Goal: Check status: Check status

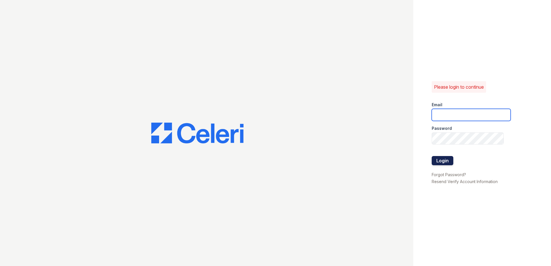
type input "[EMAIL_ADDRESS][DOMAIN_NAME]"
click at [442, 162] on button "Login" at bounding box center [442, 160] width 22 height 9
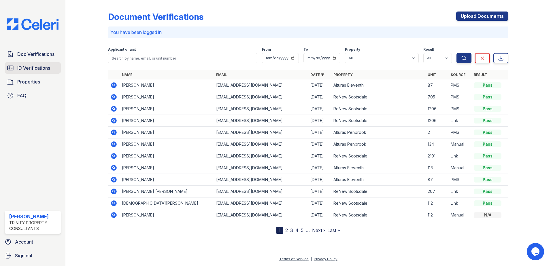
click at [29, 64] on link "ID Verifications" at bounding box center [33, 68] width 56 height 12
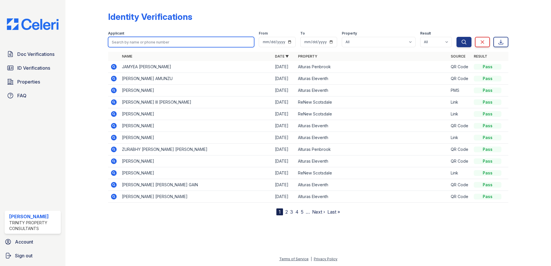
click at [140, 42] on input "search" at bounding box center [181, 42] width 146 height 10
type input "[PERSON_NAME]"
click at [456, 37] on button "Search" at bounding box center [463, 42] width 15 height 10
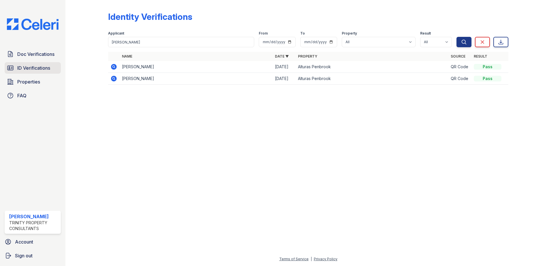
click at [35, 63] on link "ID Verifications" at bounding box center [33, 68] width 56 height 12
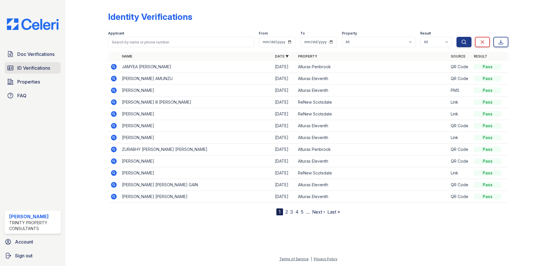
click at [25, 72] on link "ID Verifications" at bounding box center [33, 68] width 56 height 12
click at [34, 71] on span "ID Verifications" at bounding box center [33, 68] width 33 height 7
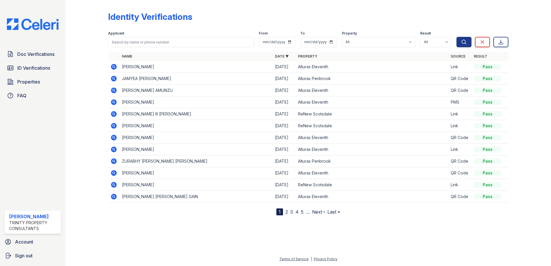
click at [113, 66] on icon at bounding box center [113, 66] width 7 height 7
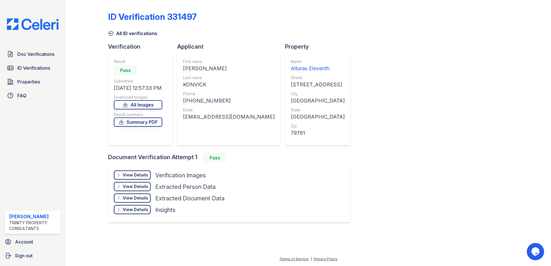
drag, startPoint x: 152, startPoint y: 122, endPoint x: 169, endPoint y: 86, distance: 40.1
click at [152, 122] on link "Summary PDF" at bounding box center [138, 122] width 48 height 9
click at [153, 128] on div "Result Pass Submitted [DATE] 12:57:33 PM Download Images All Images Result summ…" at bounding box center [138, 99] width 48 height 81
click at [152, 125] on link "Summary PDF" at bounding box center [138, 122] width 48 height 9
click at [145, 175] on div "View Details" at bounding box center [135, 175] width 25 height 6
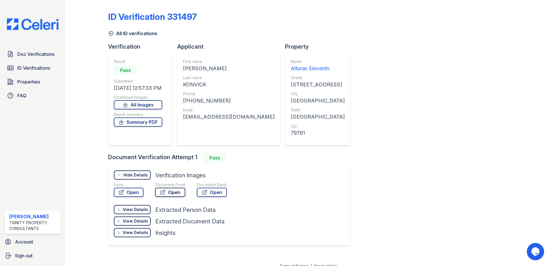
click at [175, 196] on link "Open" at bounding box center [170, 192] width 30 height 9
